Goal: Ask a question: Seek information or help from site administrators or community

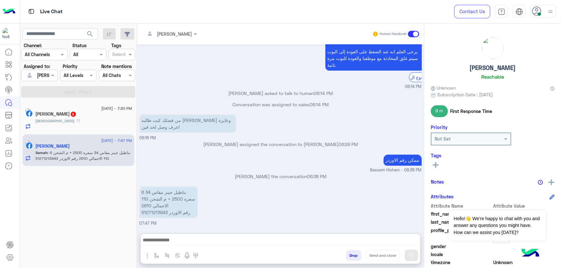
scroll to position [588, 0]
click at [154, 187] on p "6 بناطيل جينز مقاس 34 سعره 2500 + م الشحن 110 الاجمالي 2610 رقم الاوردر 5127121…" at bounding box center [168, 202] width 58 height 31
click at [156, 212] on p "6 بناطيل جينز مقاس 34 سعره 2500 + م الشحن 110 الاجمالي 2610 رقم الاوردر 5127121…" at bounding box center [168, 202] width 58 height 31
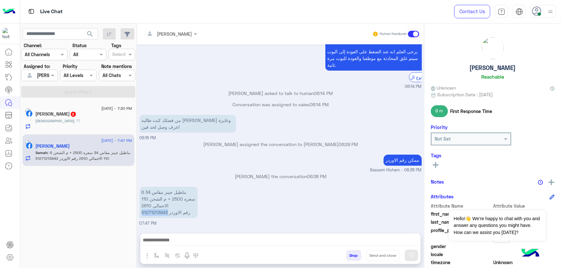
click at [156, 212] on p "6 بناطيل جينز مقاس 34 سعره 2500 + م الشحن 110 الاجمالي 2610 رقم الاوردر 5127121…" at bounding box center [168, 202] width 58 height 31
copy p "51271213943"
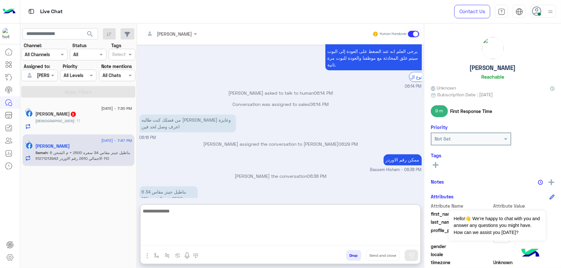
click at [176, 236] on textarea at bounding box center [280, 226] width 280 height 39
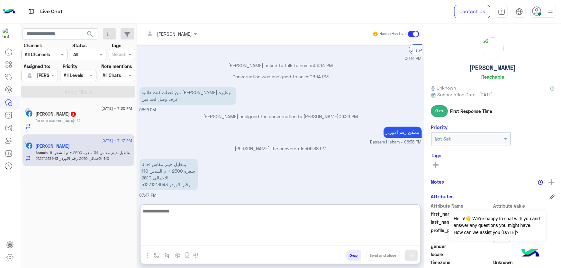
scroll to position [588, 0]
type textarea "**********"
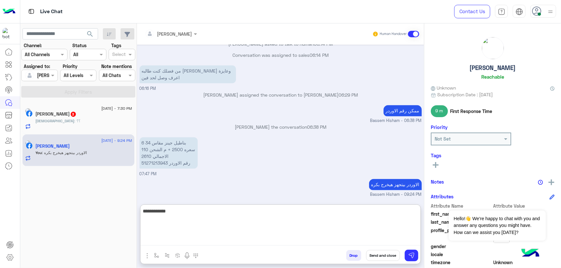
type textarea "**********"
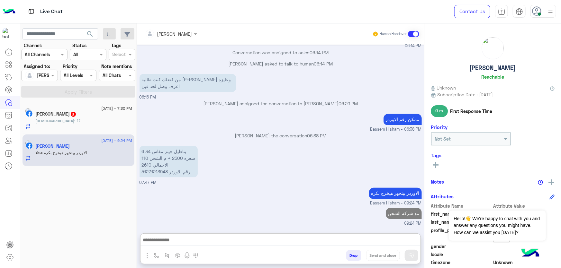
click at [100, 115] on div "[PERSON_NAME] 3" at bounding box center [84, 114] width 96 height 7
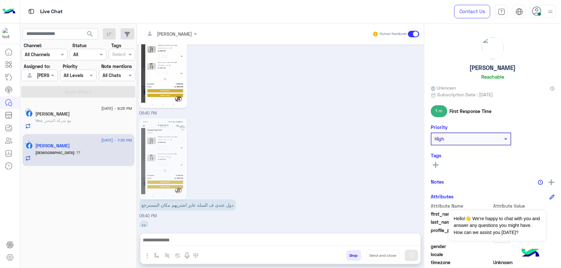
scroll to position [841, 0]
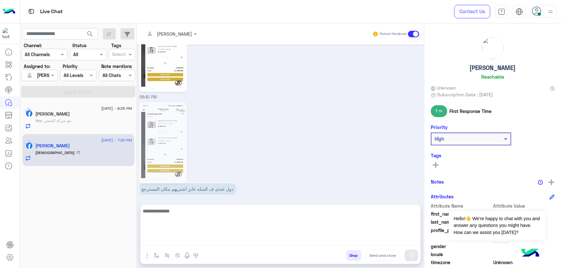
click at [181, 241] on textarea at bounding box center [280, 226] width 280 height 39
click at [233, 241] on textarea at bounding box center [280, 226] width 280 height 39
paste textarea "**********"
type textarea "**********"
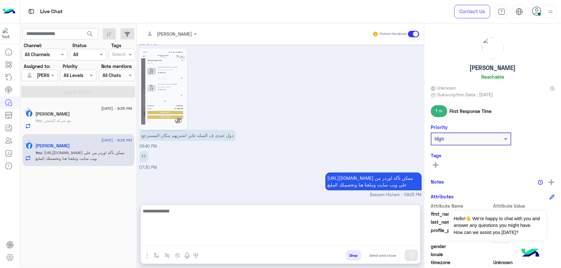
scroll to position [897, 0]
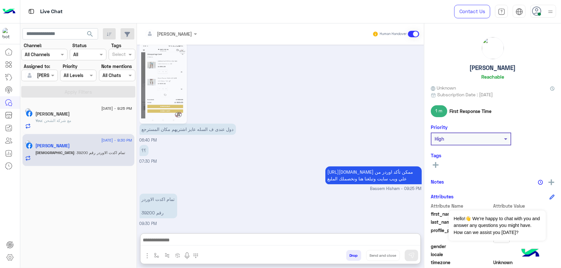
click at [148, 194] on p "تمام اكدت الاوردر رقم 39200" at bounding box center [158, 206] width 38 height 25
click at [149, 215] on p "تمام اكدت الاوردر رقم 39200" at bounding box center [158, 206] width 38 height 25
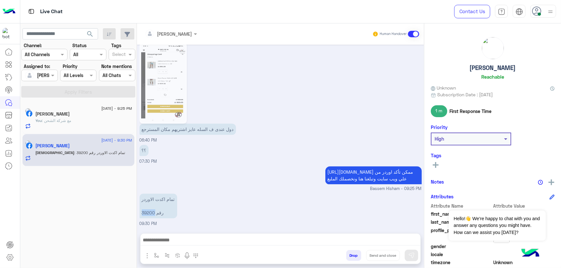
copy p "39200"
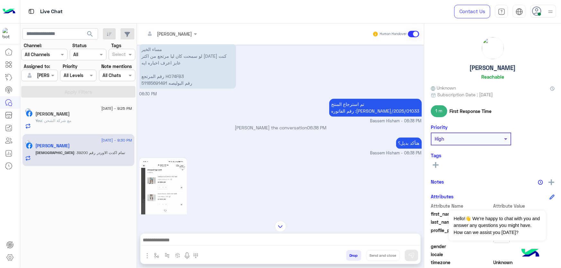
scroll to position [691, 0]
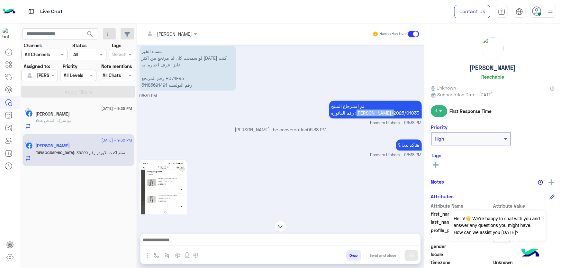
drag, startPoint x: 381, startPoint y: 111, endPoint x: 418, endPoint y: 112, distance: 36.3
click at [418, 112] on p "تم استرجاع المنتج رقم الفاتوره :[PERSON_NAME]/2025/01033" at bounding box center [375, 110] width 93 height 18
copy p "RON/2025/01033"
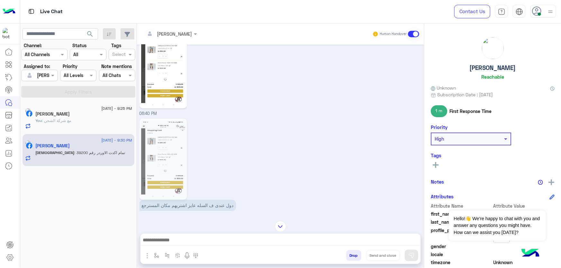
scroll to position [867, 0]
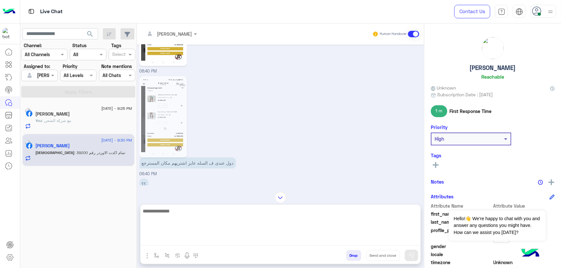
click at [218, 244] on textarea at bounding box center [280, 226] width 280 height 39
type textarea "**********"
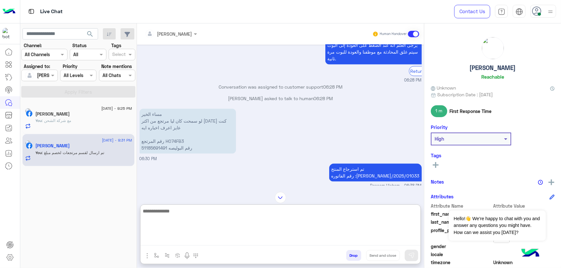
scroll to position [640, 0]
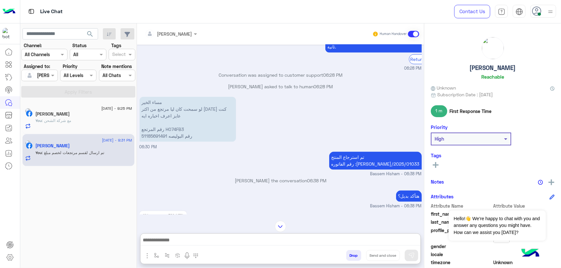
click at [171, 128] on p "مساء الخير لو سمحت كان ليا مرتجع من اكتر [DATE] كنت عايز اعرف اخباره ايه رقم ال…" at bounding box center [187, 119] width 96 height 45
copy p "H074FB3"
click at [89, 119] on div "You : مع شركة الشحن" at bounding box center [84, 123] width 96 height 11
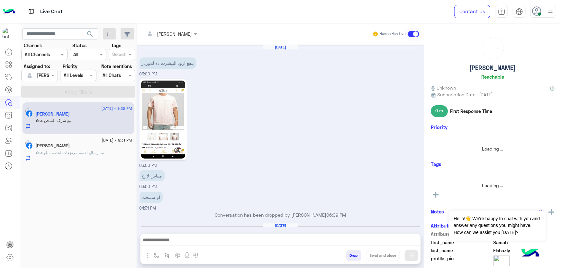
scroll to position [494, 0]
